Goal: Task Accomplishment & Management: Manage account settings

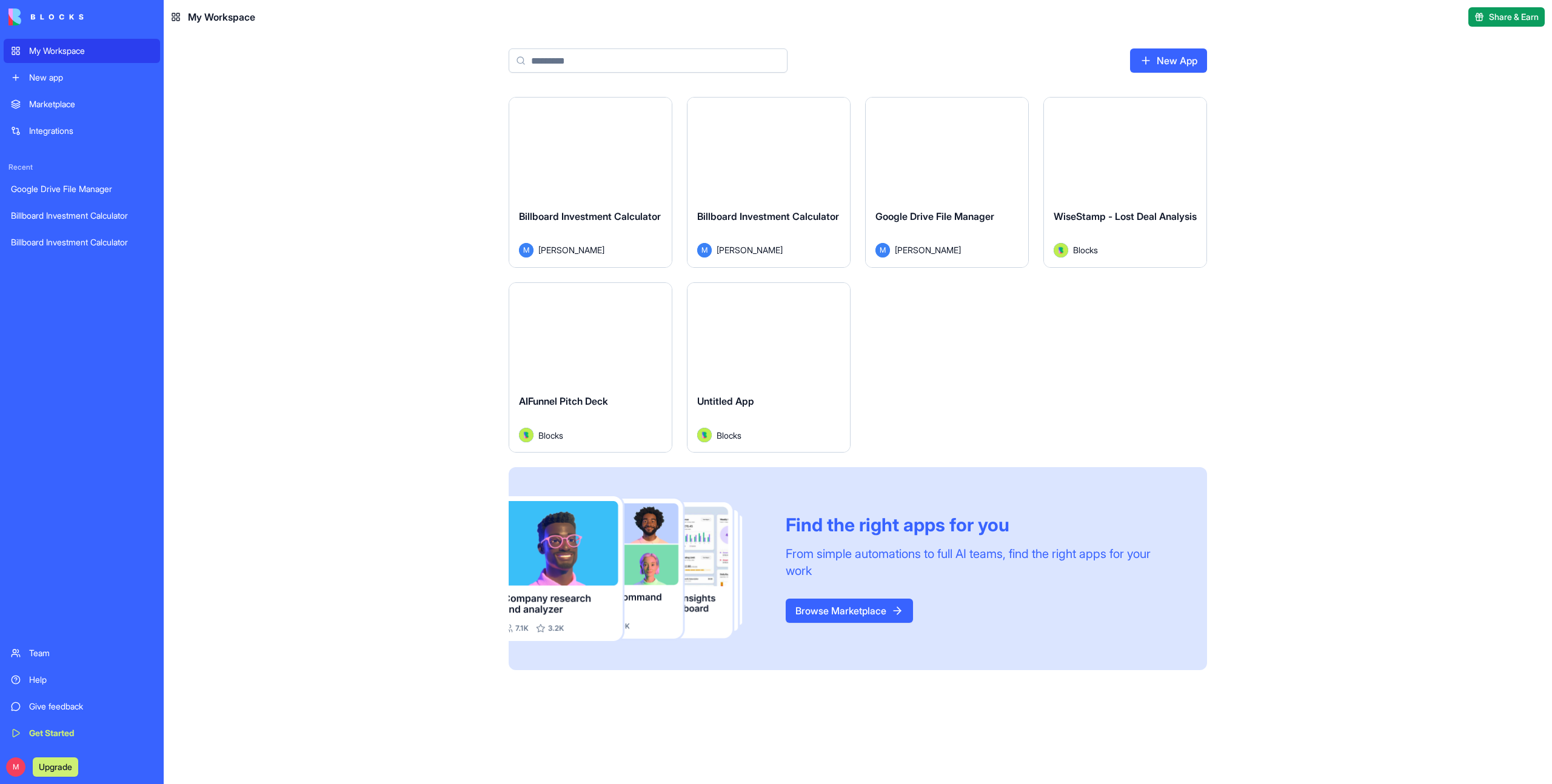
click at [1132, 196] on div "Launch" at bounding box center [1125, 149] width 163 height 102
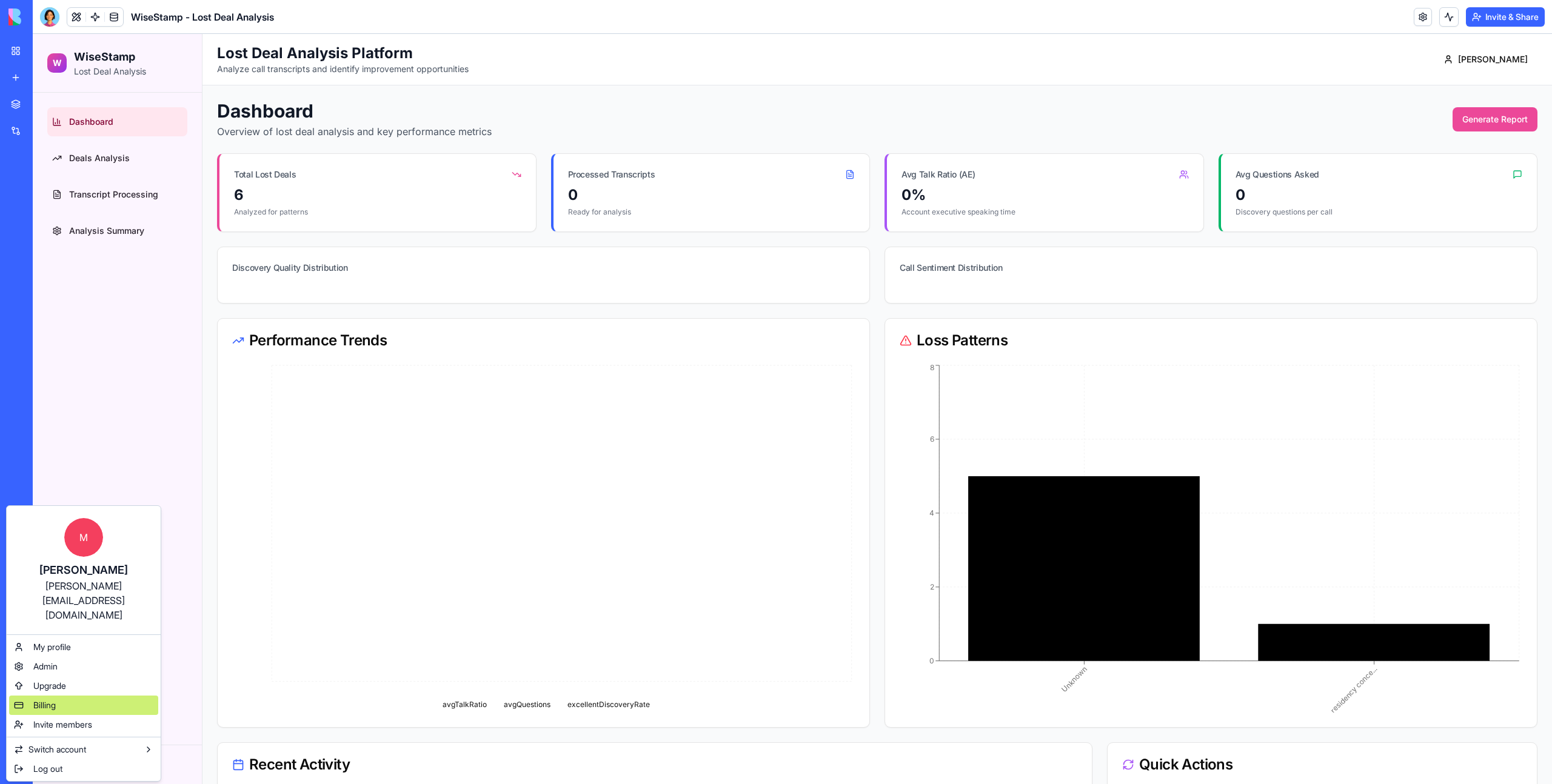
click at [71, 696] on div "Billing" at bounding box center [83, 705] width 149 height 19
